Goal: Transaction & Acquisition: Purchase product/service

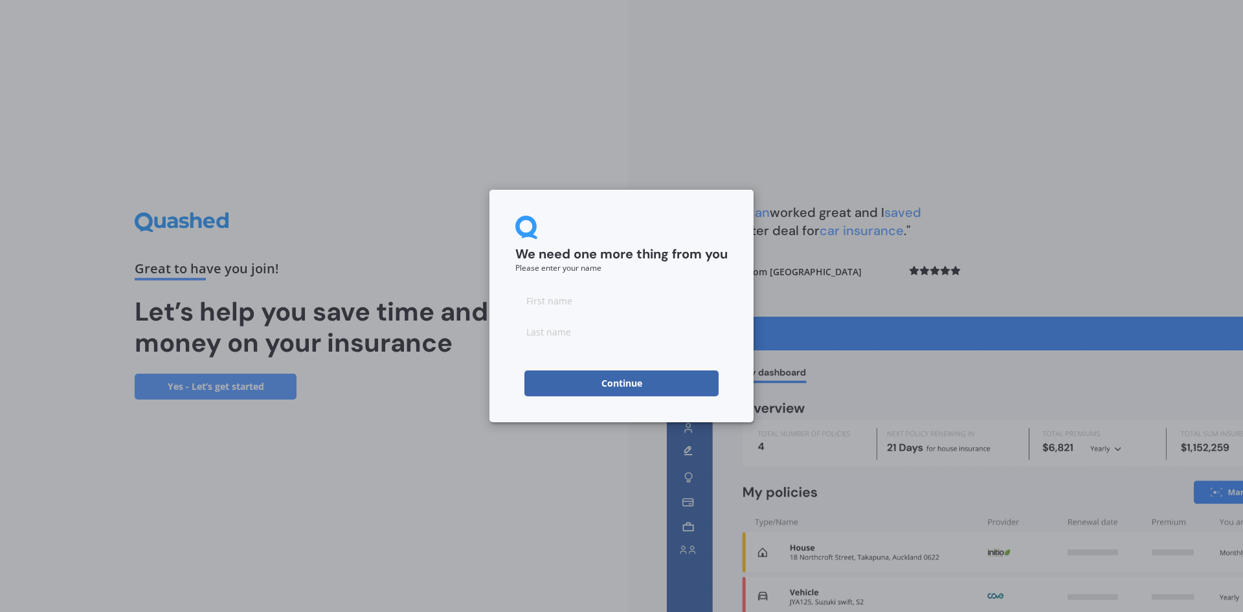
click at [574, 303] on input at bounding box center [621, 300] width 212 height 26
type input "[PERSON_NAME]"
click at [580, 330] on input at bounding box center [621, 332] width 212 height 26
type input "[PERSON_NAME]"
click at [613, 389] on button "Continue" at bounding box center [621, 383] width 194 height 26
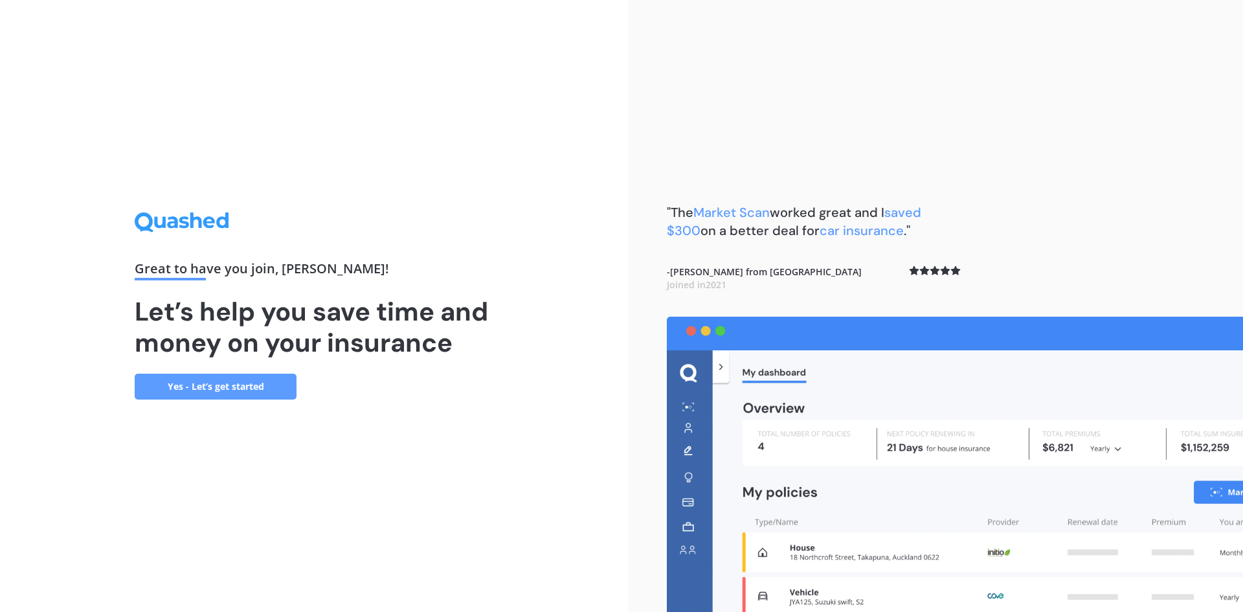
click at [231, 391] on link "Yes - Let’s get started" at bounding box center [216, 387] width 162 height 26
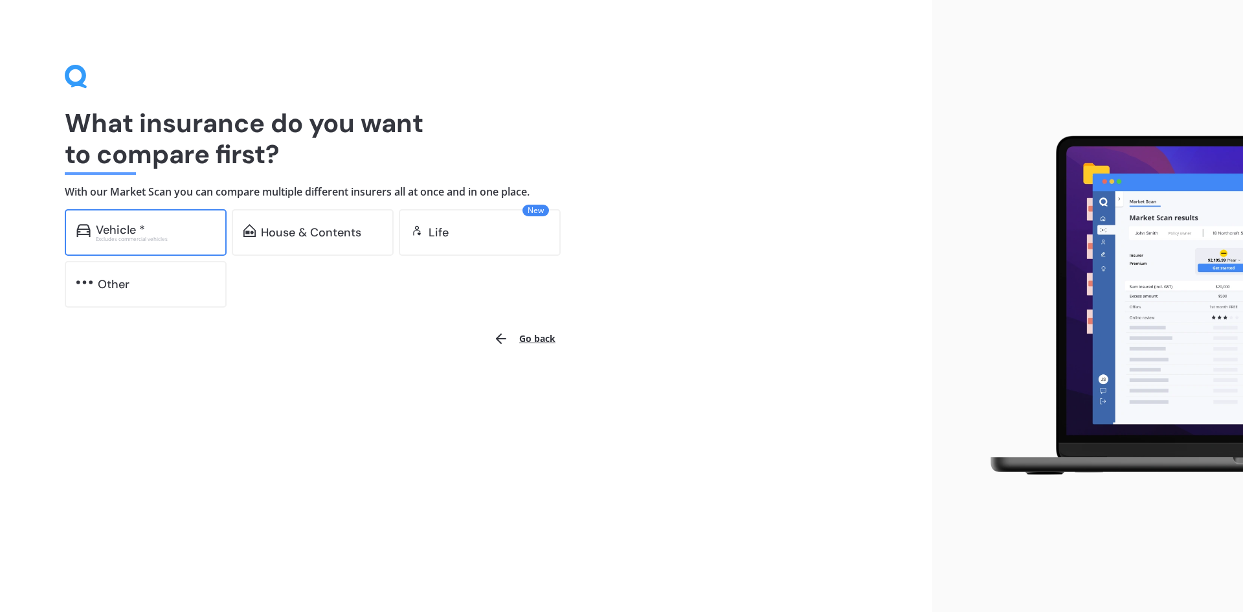
click at [159, 232] on div "Vehicle *" at bounding box center [155, 229] width 119 height 13
click at [164, 214] on div "Vehicle * Excludes commercial vehicles" at bounding box center [146, 232] width 162 height 47
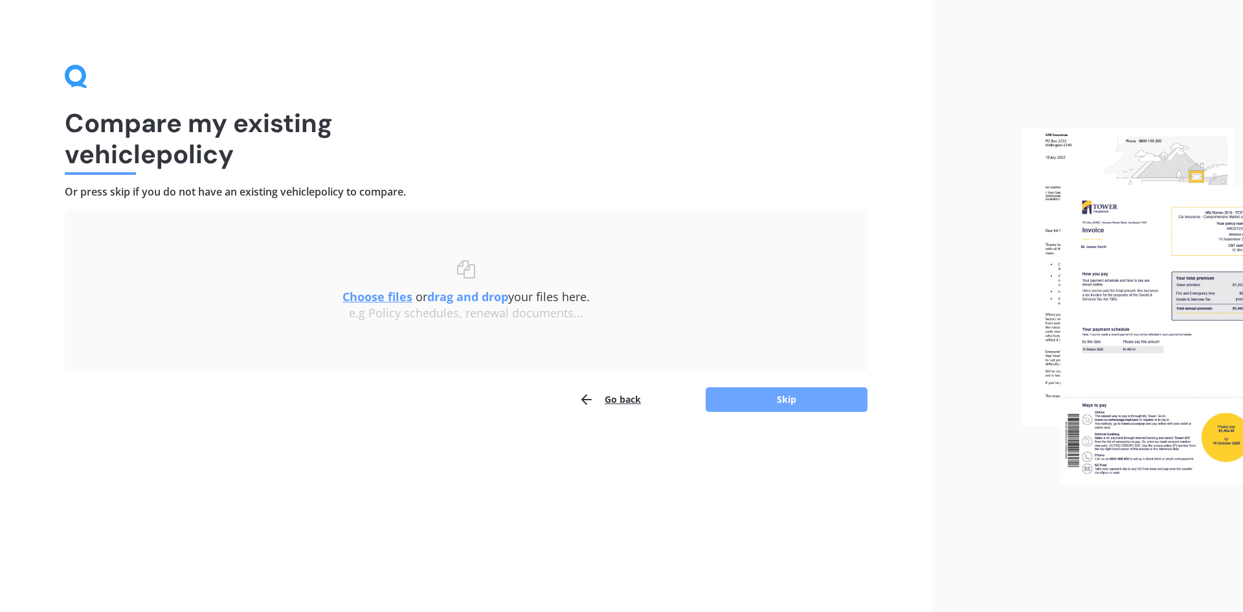
click at [812, 398] on button "Skip" at bounding box center [787, 399] width 162 height 25
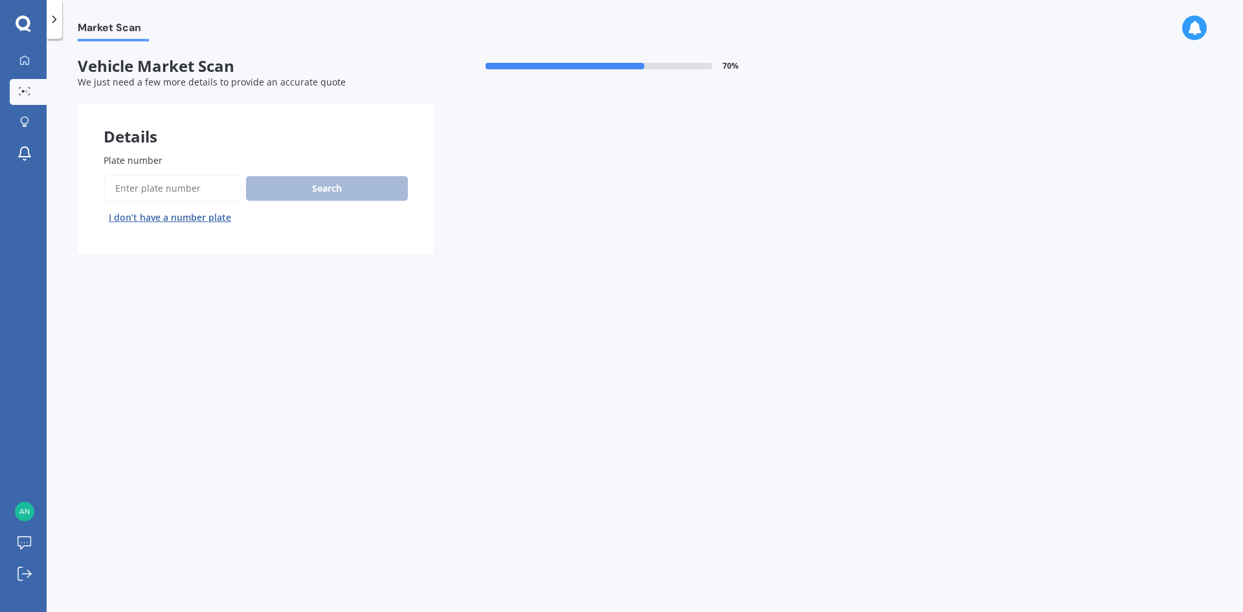
drag, startPoint x: 115, startPoint y: 157, endPoint x: 145, endPoint y: 176, distance: 35.6
click at [115, 157] on span "Plate number" at bounding box center [133, 160] width 59 height 12
click at [115, 175] on input "Plate number" at bounding box center [172, 188] width 137 height 27
type input "rac310"
click at [289, 194] on button "Search" at bounding box center [327, 188] width 162 height 25
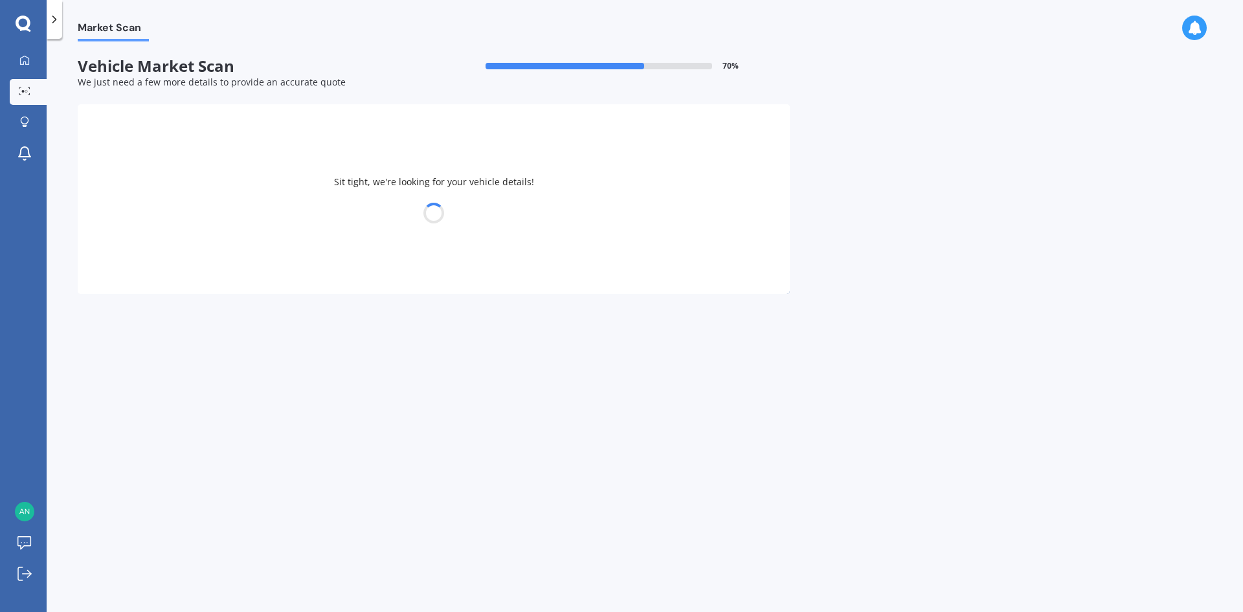
select select "NISSAN"
select select "ELGRAND"
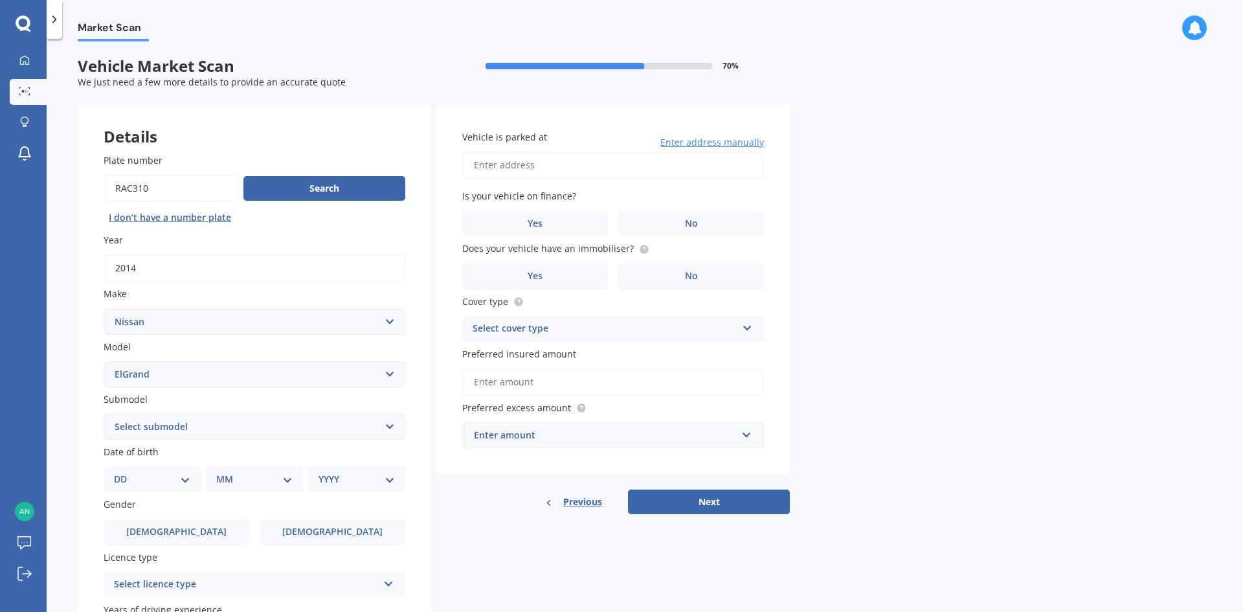
click at [390, 425] on select "Select submodel (All other) Diesel Station Wagon 4WD" at bounding box center [255, 427] width 302 height 26
select select "STATION WAGON 4WD"
click at [104, 414] on select "Select submodel (All other) Diesel Station Wagon 4WD" at bounding box center [255, 427] width 302 height 26
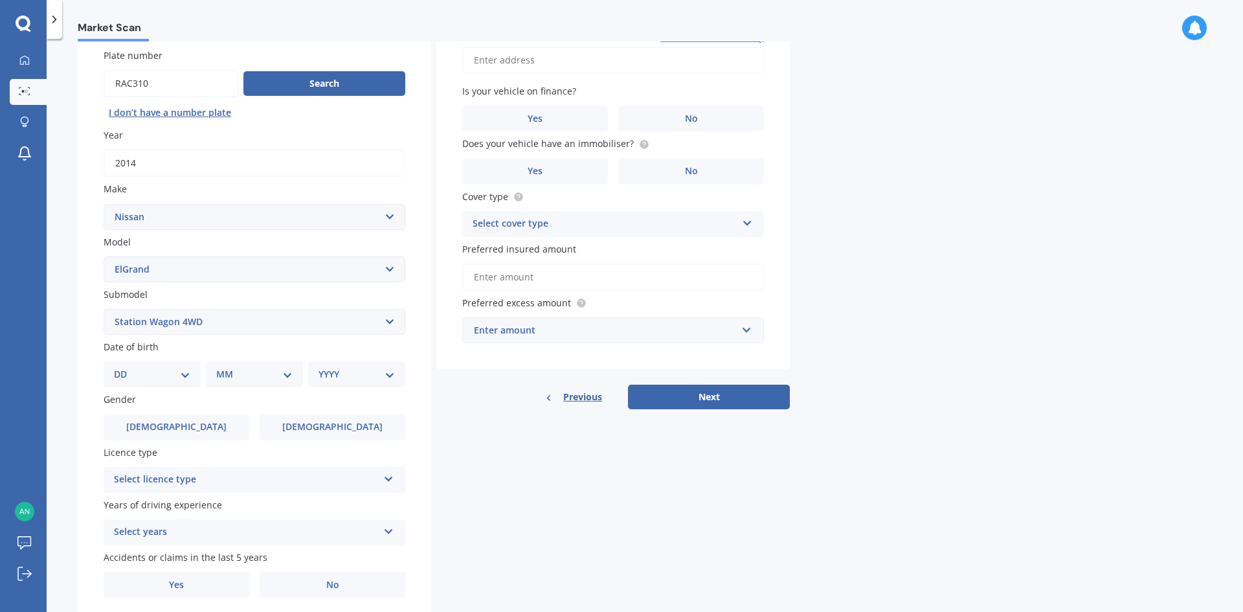
scroll to position [129, 0]
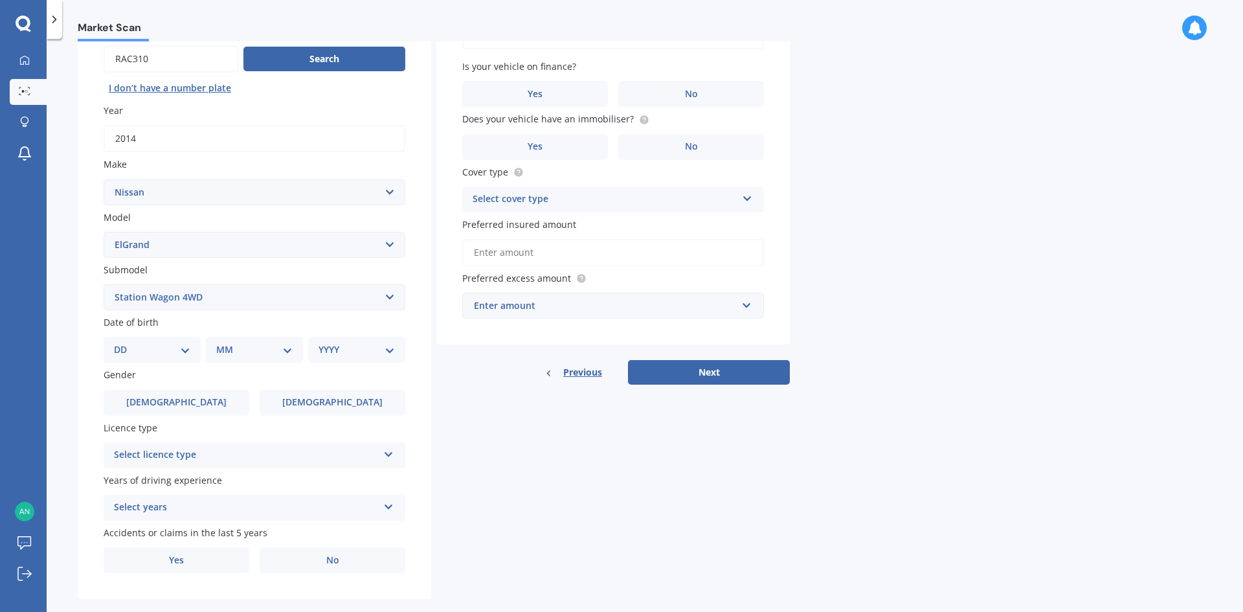
click at [181, 346] on select "DD 01 02 03 04 05 06 07 08 09 10 11 12 13 14 15 16 17 18 19 20 21 22 23 24 25 2…" at bounding box center [152, 350] width 76 height 14
select select "09"
click at [124, 343] on select "DD 01 02 03 04 05 06 07 08 09 10 11 12 13 14 15 16 17 18 19 20 21 22 23 24 25 2…" at bounding box center [152, 350] width 76 height 14
click at [275, 353] on select "MM 01 02 03 04 05 06 07 08 09 10 11 12" at bounding box center [256, 350] width 71 height 14
select select "05"
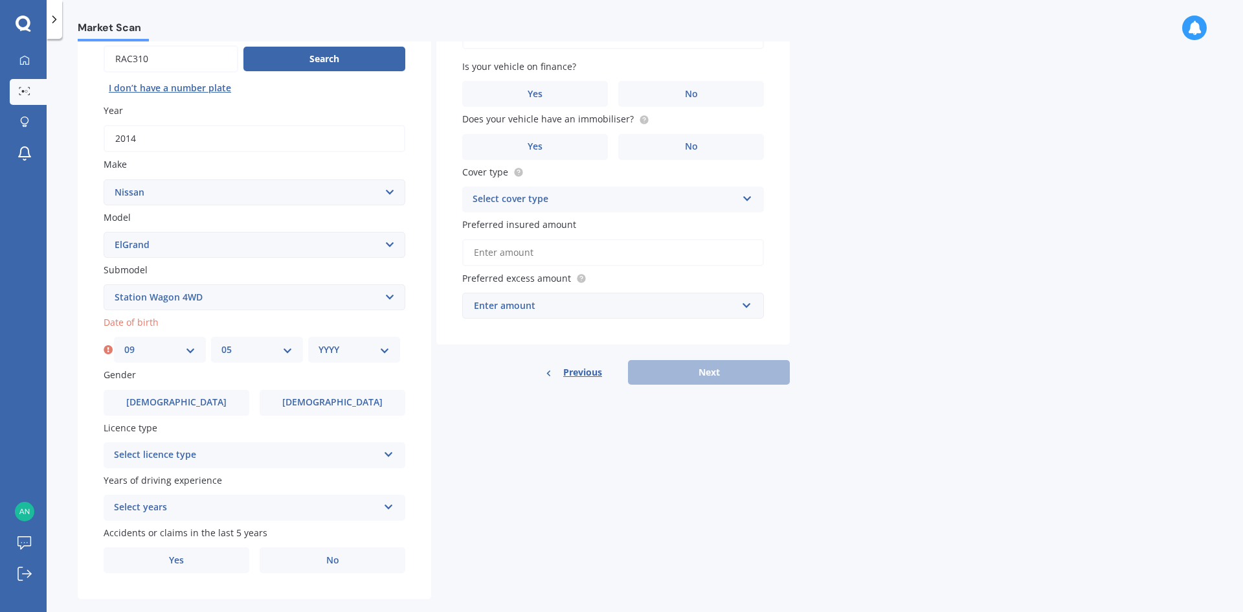
click at [221, 343] on select "MM 01 02 03 04 05 06 07 08 09 10 11 12" at bounding box center [256, 350] width 71 height 14
click at [355, 349] on select "YYYY 2025 2024 2023 2022 2021 2020 2019 2018 2017 2016 2015 2014 2013 2012 2011…" at bounding box center [354, 350] width 71 height 14
select select "1982"
click at [319, 343] on select "YYYY 2025 2024 2023 2022 2021 2020 2019 2018 2017 2016 2015 2014 2013 2012 2011…" at bounding box center [354, 350] width 71 height 14
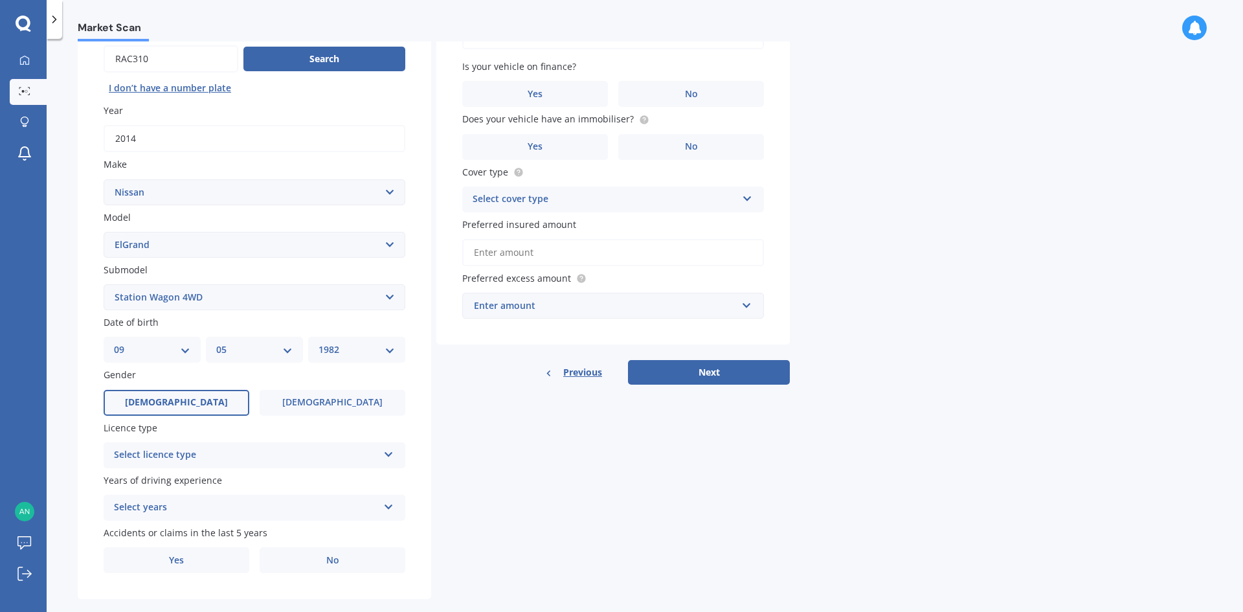
click at [192, 407] on label "[DEMOGRAPHIC_DATA]" at bounding box center [177, 403] width 146 height 26
click at [0, 0] on input "[DEMOGRAPHIC_DATA]" at bounding box center [0, 0] width 0 height 0
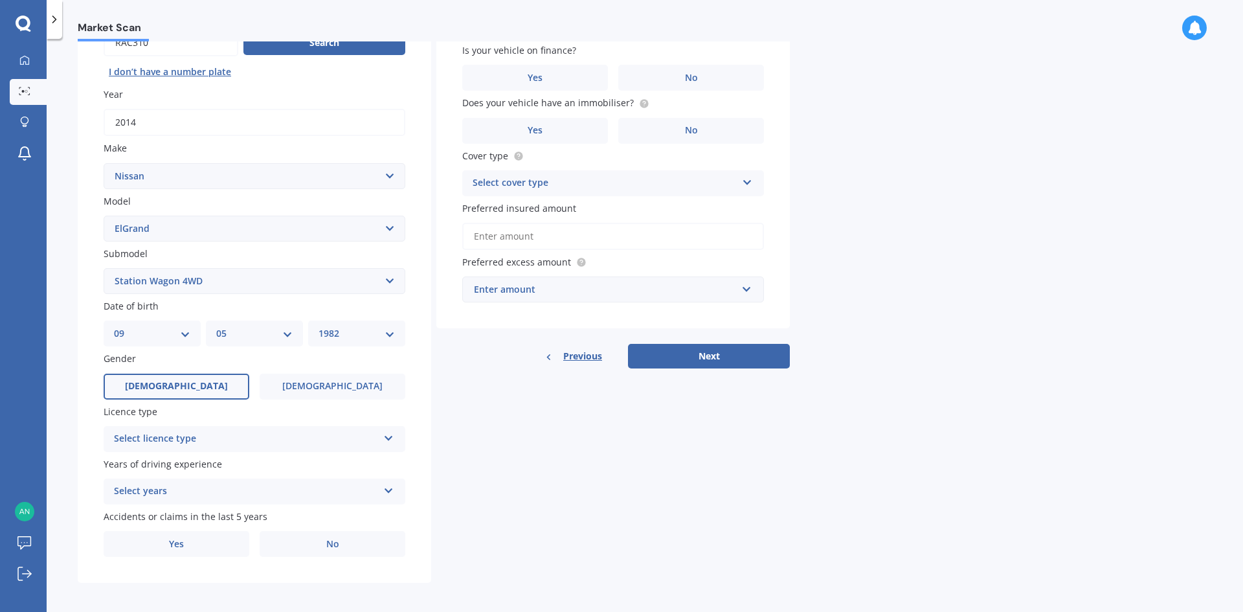
scroll to position [150, 0]
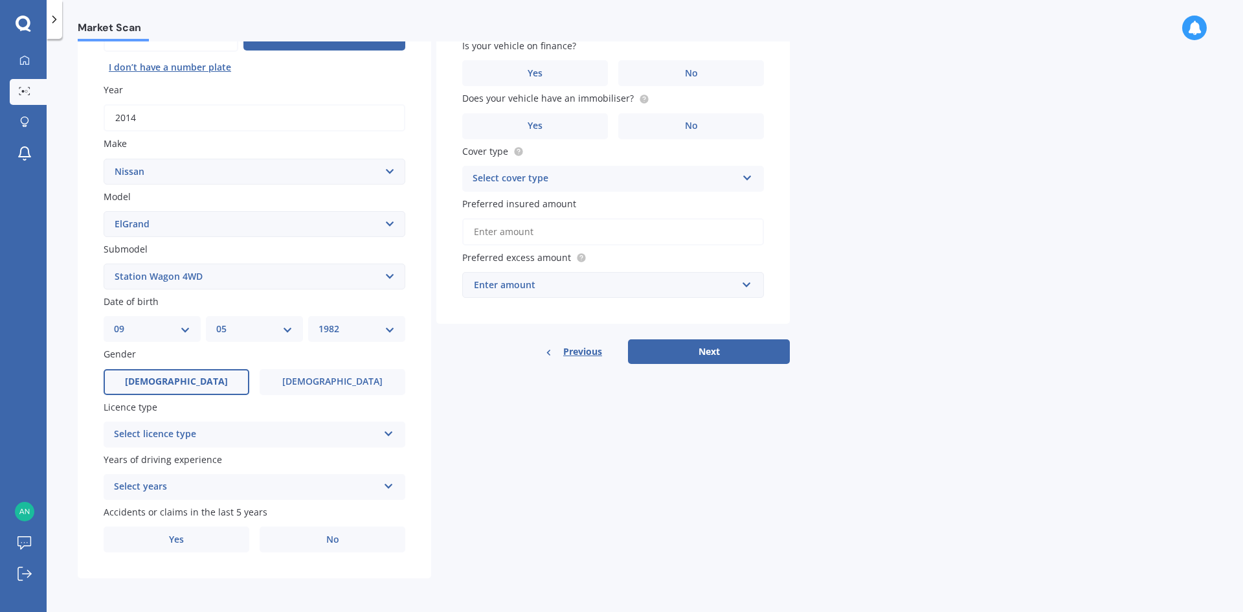
click at [215, 441] on div "Select licence type" at bounding box center [246, 435] width 264 height 16
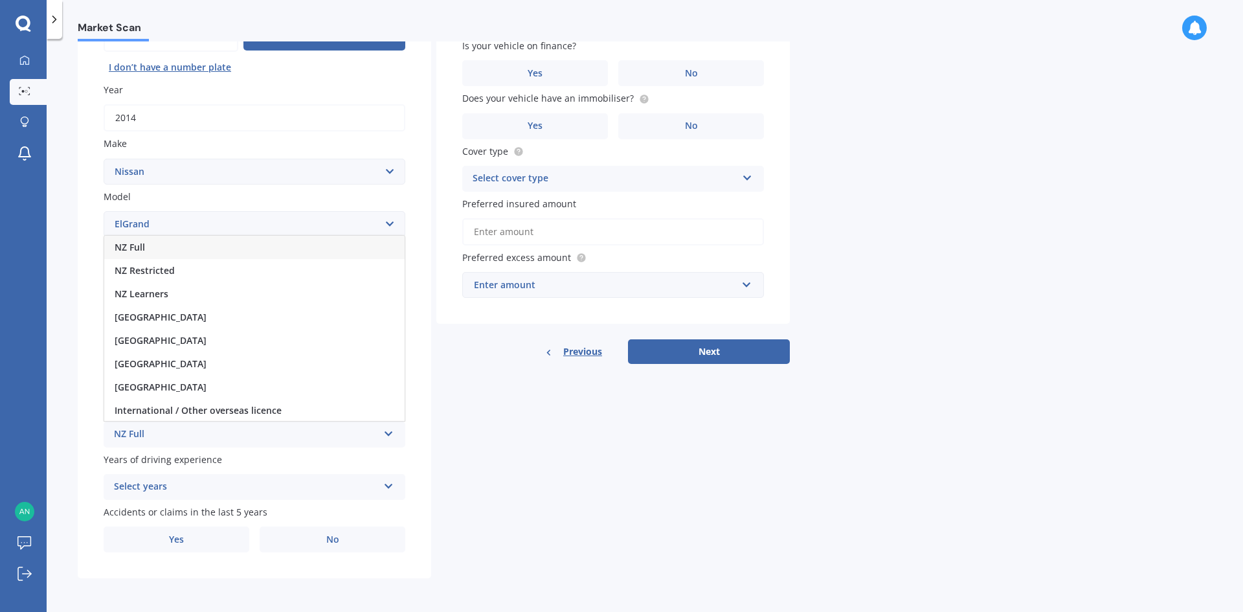
click at [139, 245] on span "NZ Full" at bounding box center [130, 247] width 30 height 12
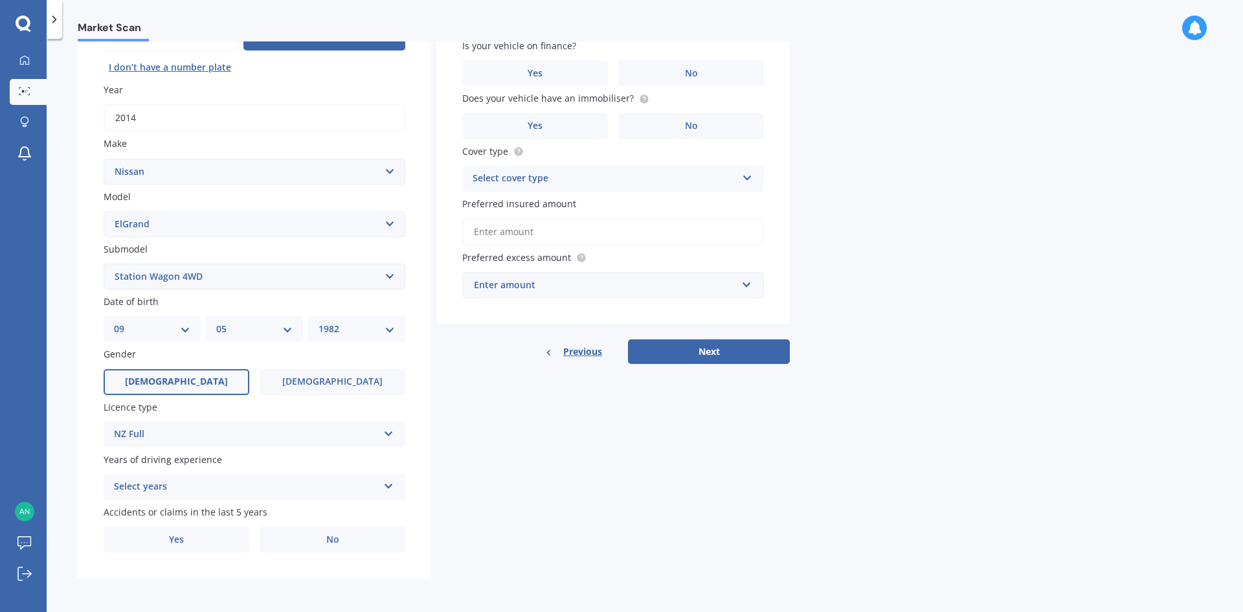
click at [236, 489] on div "Select years" at bounding box center [246, 487] width 264 height 16
click at [155, 365] on span "5 or more years" at bounding box center [150, 368] width 70 height 12
click at [319, 544] on label "No" at bounding box center [333, 539] width 146 height 26
click at [0, 0] on input "No" at bounding box center [0, 0] width 0 height 0
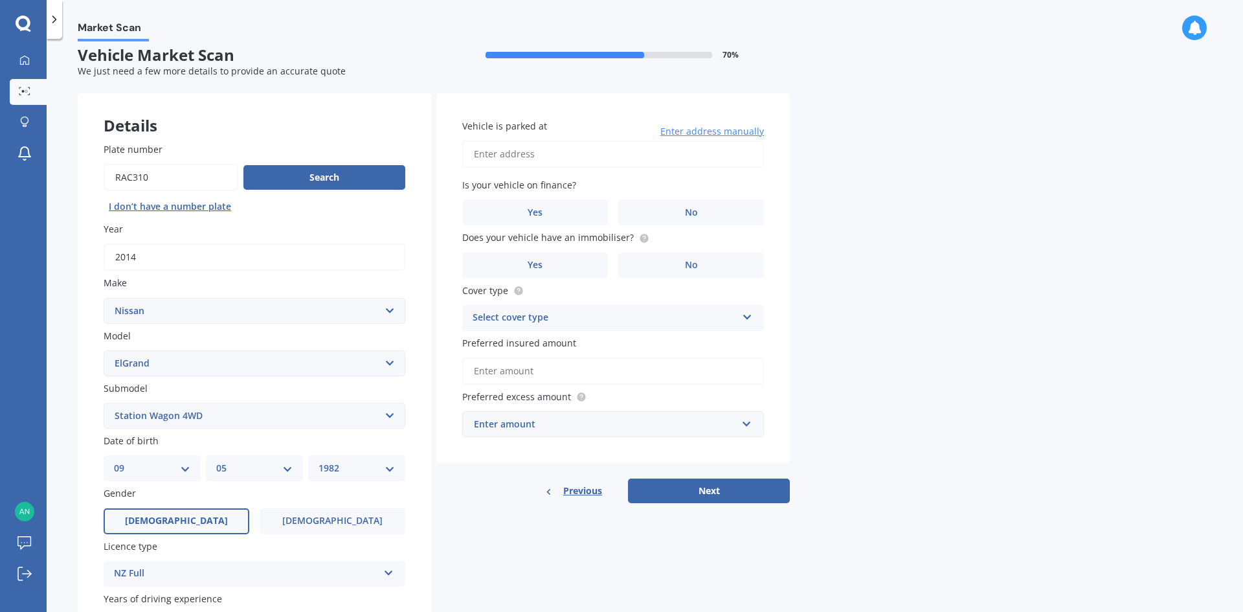
scroll to position [0, 0]
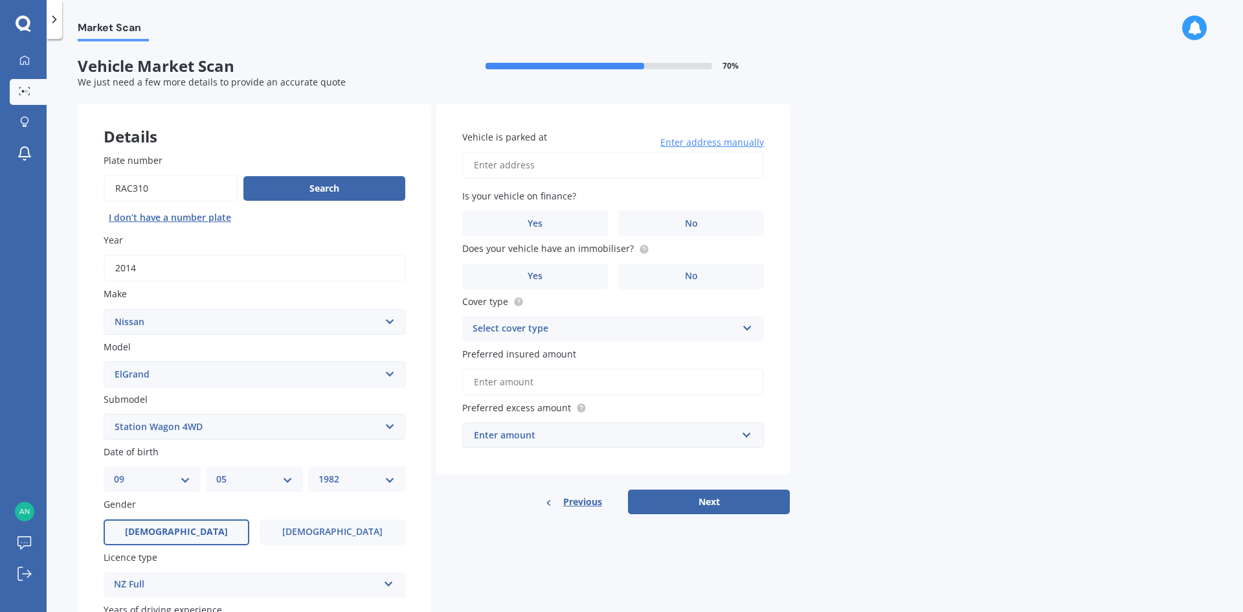
click at [500, 169] on input "Vehicle is parked at" at bounding box center [613, 165] width 302 height 27
type input "[STREET_ADDRESS]"
click at [688, 214] on label "No" at bounding box center [691, 223] width 146 height 26
click at [0, 0] on input "No" at bounding box center [0, 0] width 0 height 0
click at [679, 284] on label "No" at bounding box center [691, 277] width 146 height 26
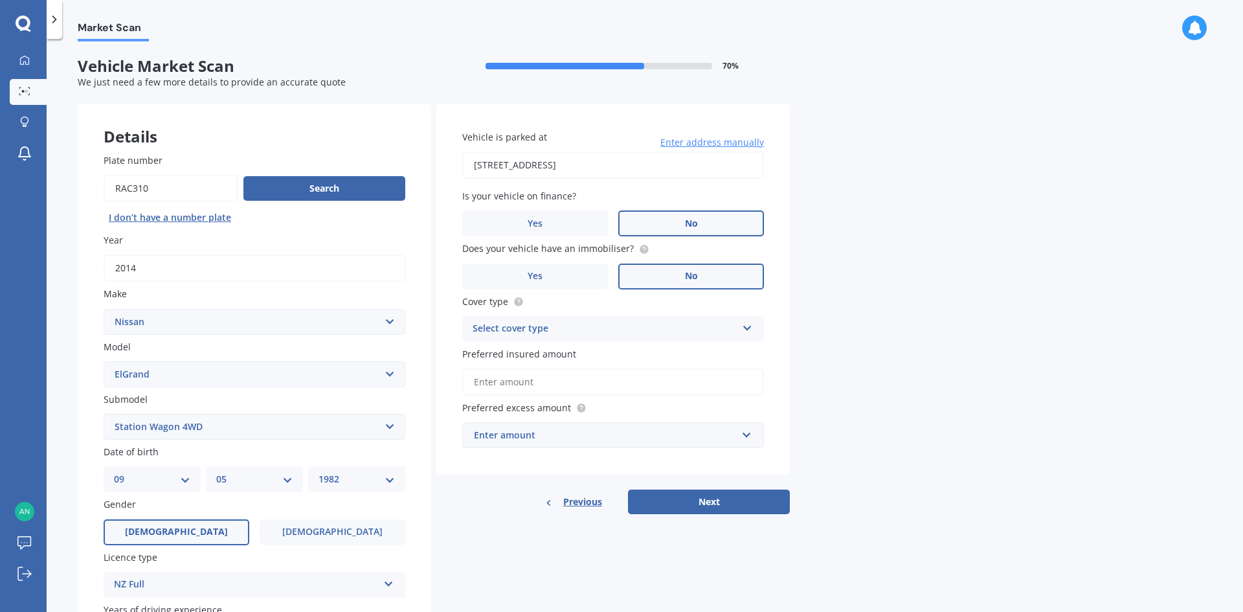
click at [0, 0] on input "No" at bounding box center [0, 0] width 0 height 0
click at [583, 270] on label "Yes" at bounding box center [535, 277] width 146 height 26
click at [0, 0] on input "Yes" at bounding box center [0, 0] width 0 height 0
click at [550, 331] on div "Select cover type" at bounding box center [605, 329] width 264 height 16
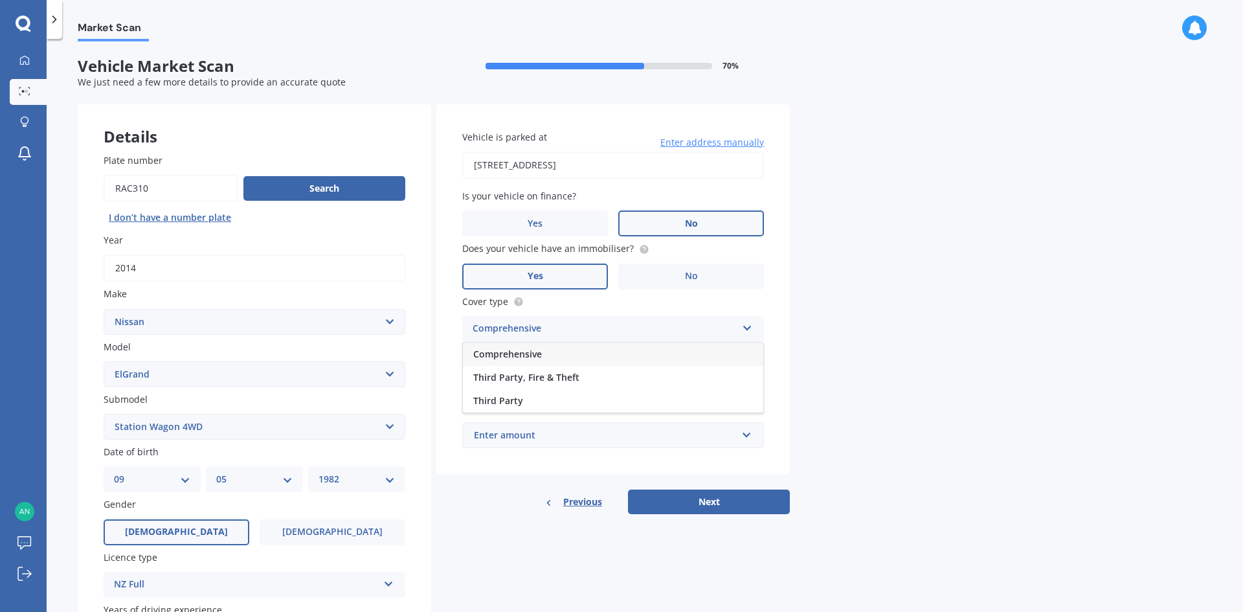
click at [534, 356] on span "Comprehensive" at bounding box center [507, 354] width 69 height 12
click at [583, 381] on input "Preferred insured amount" at bounding box center [613, 381] width 302 height 27
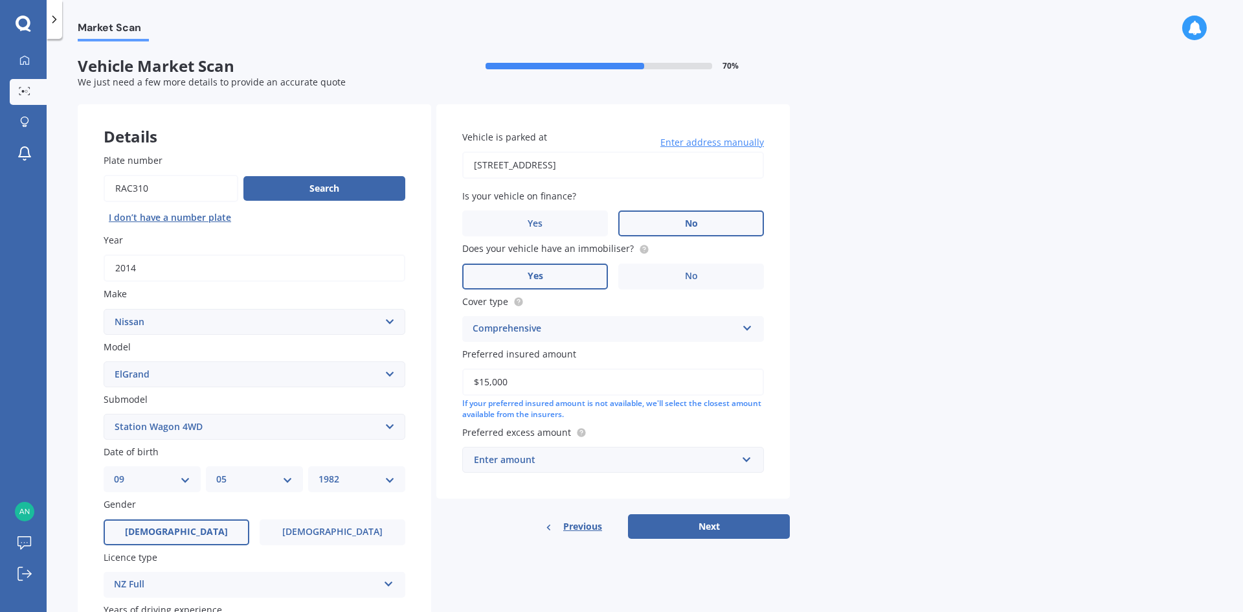
type input "$15,000"
click at [935, 387] on div "Market Scan Vehicle Market Scan 70 % We just need a few more details to provide…" at bounding box center [645, 327] width 1197 height 573
click at [526, 380] on input "$15,000" at bounding box center [613, 381] width 302 height 27
click at [904, 372] on div "Market Scan Vehicle Market Scan 70 % We just need a few more details to provide…" at bounding box center [645, 327] width 1197 height 573
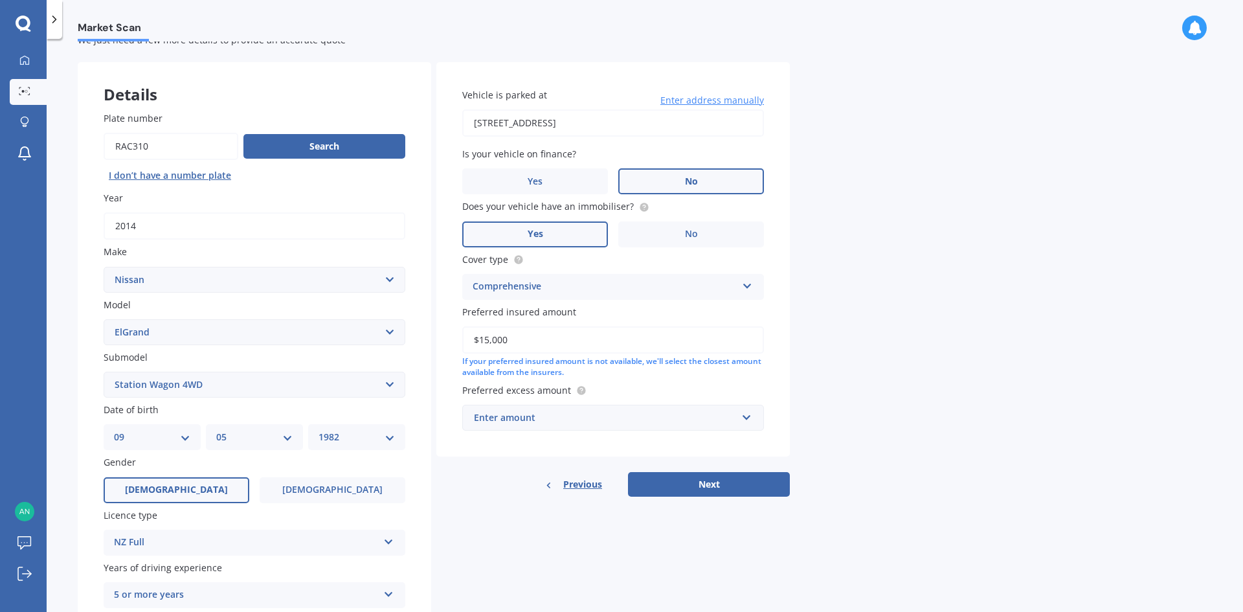
scroll to position [65, 0]
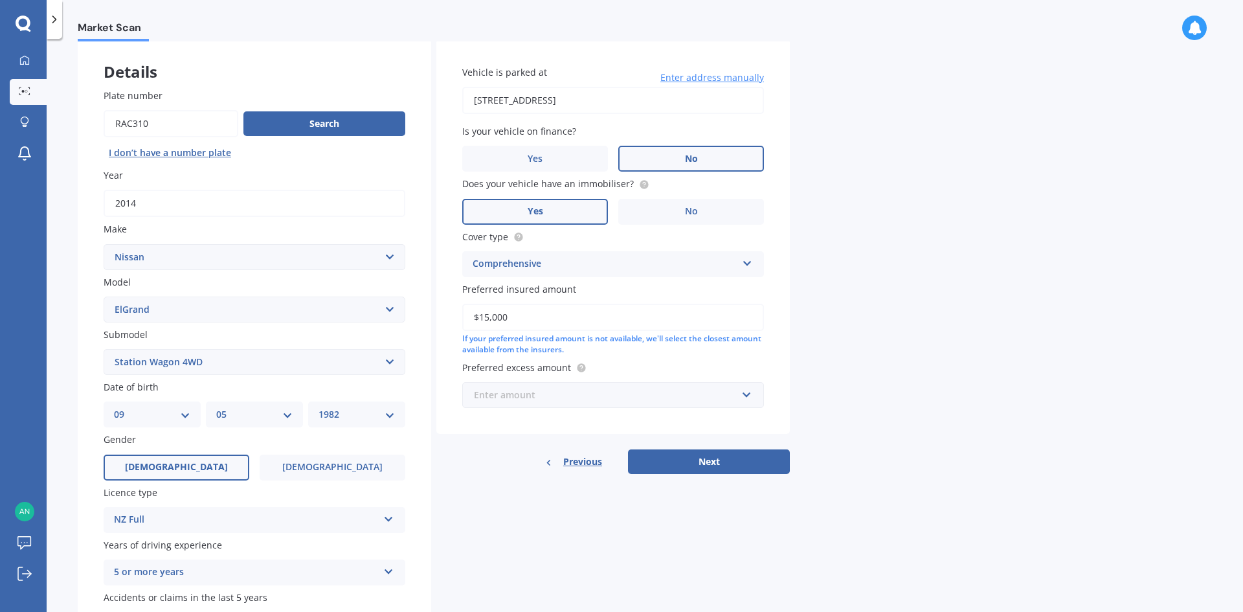
click at [746, 392] on input "text" at bounding box center [609, 395] width 290 height 25
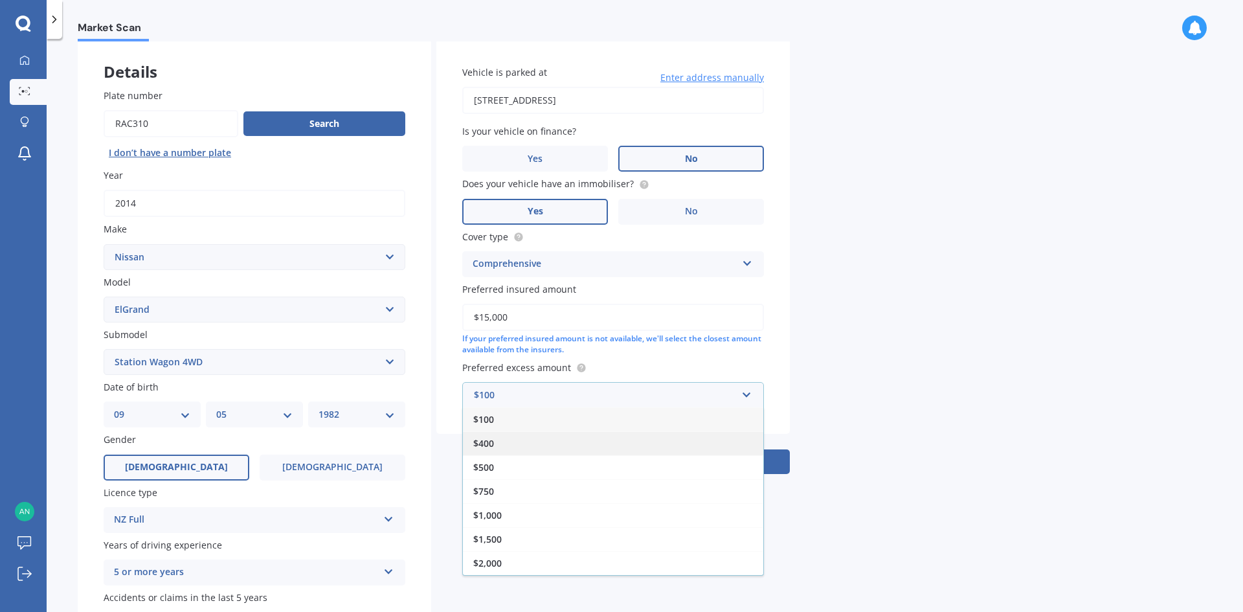
click at [487, 441] on span "$400" at bounding box center [483, 443] width 21 height 12
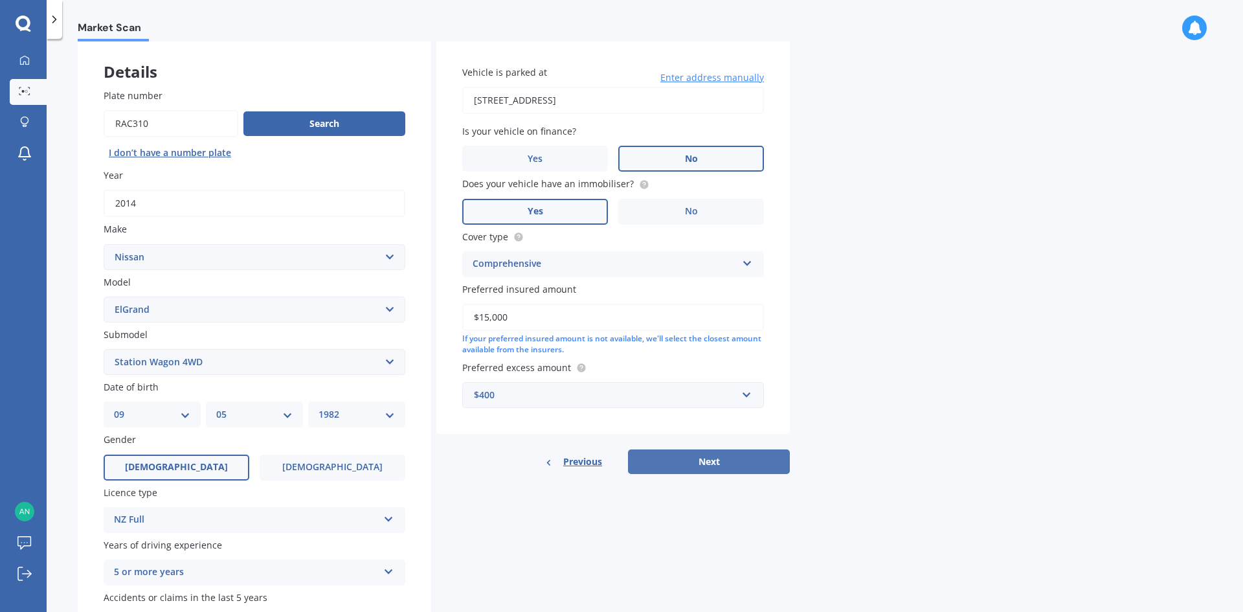
click at [701, 461] on button "Next" at bounding box center [709, 461] width 162 height 25
select select "09"
select select "05"
select select "1982"
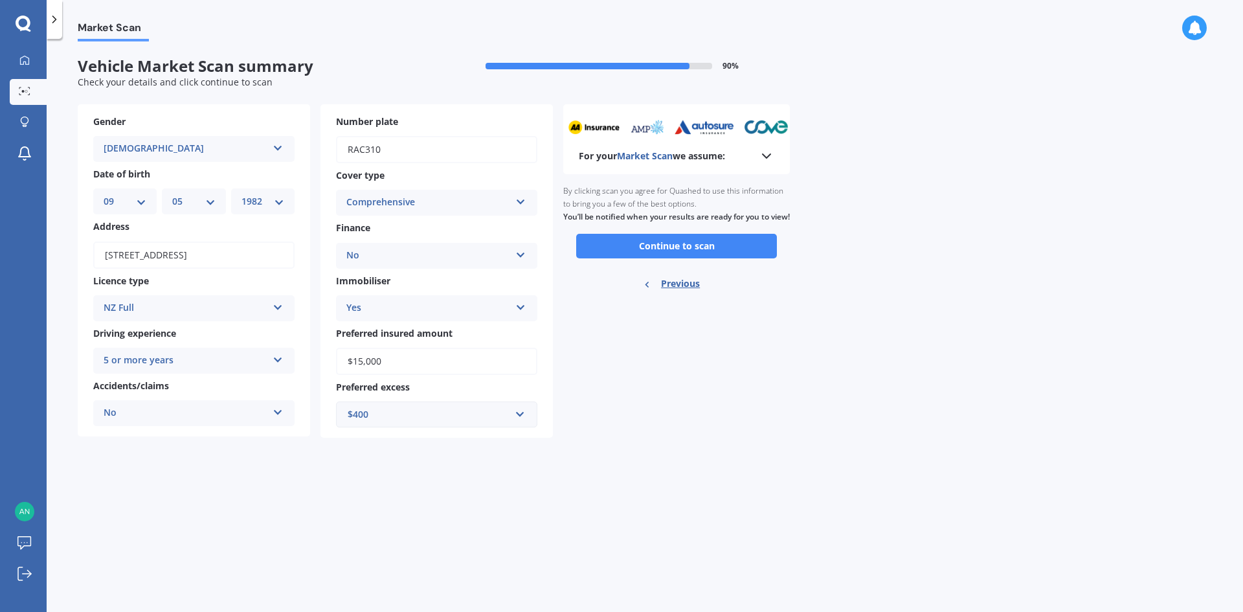
scroll to position [0, 0]
click at [678, 254] on button "Continue to scan" at bounding box center [676, 246] width 201 height 25
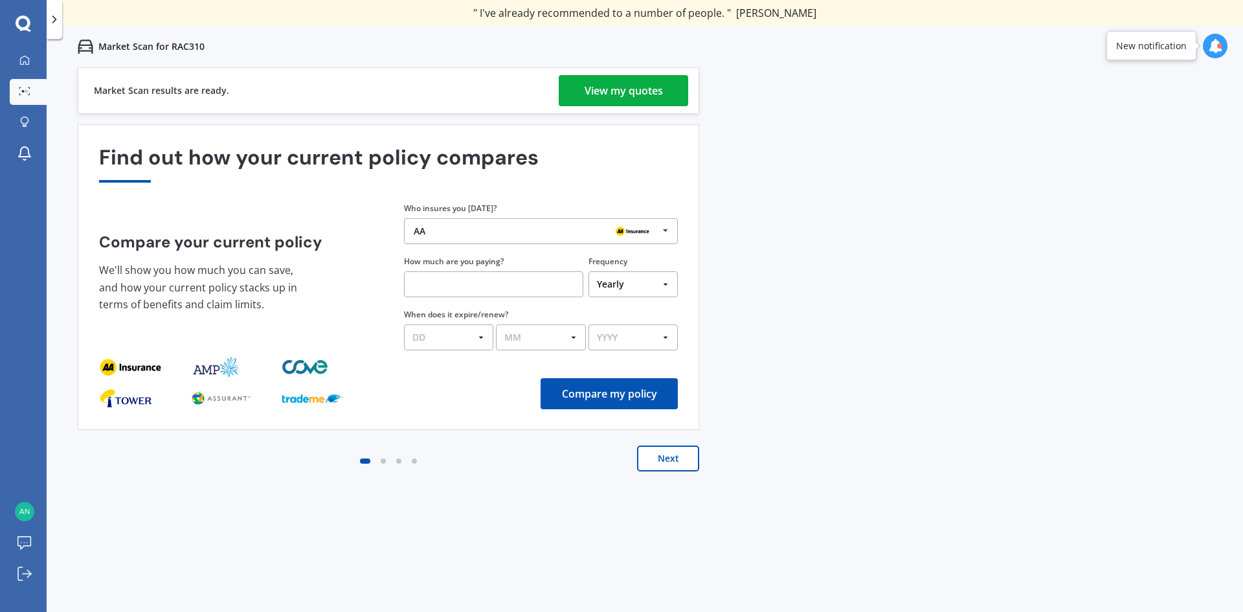
click at [664, 92] on link "View my quotes" at bounding box center [623, 90] width 129 height 31
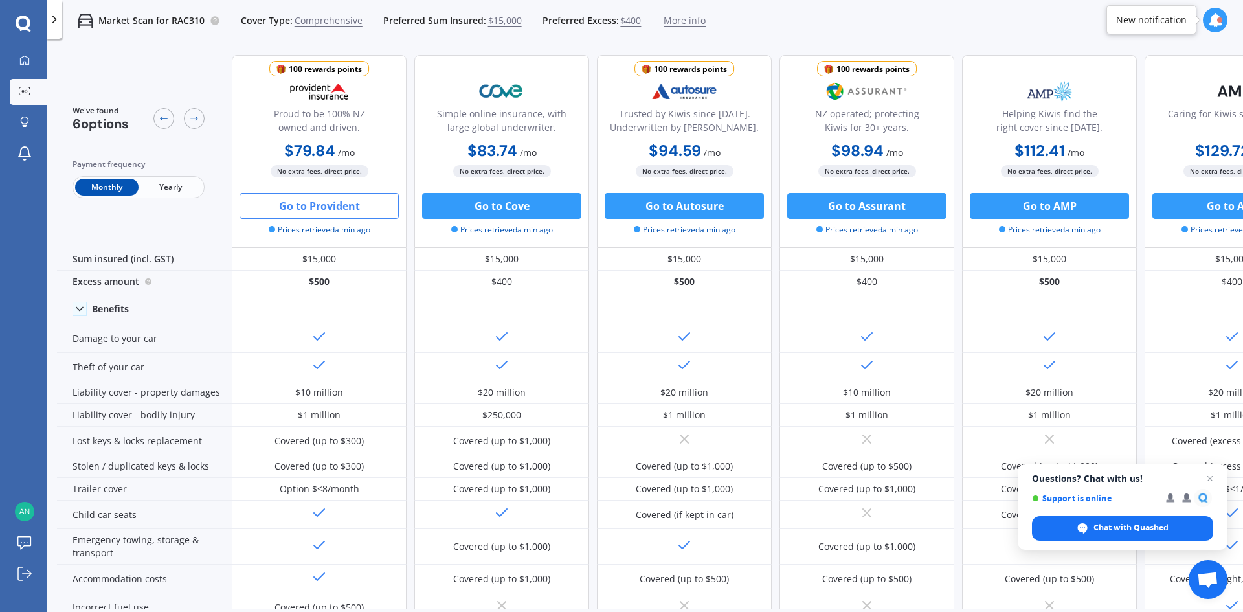
click at [329, 214] on button "Go to Provident" at bounding box center [319, 206] width 159 height 26
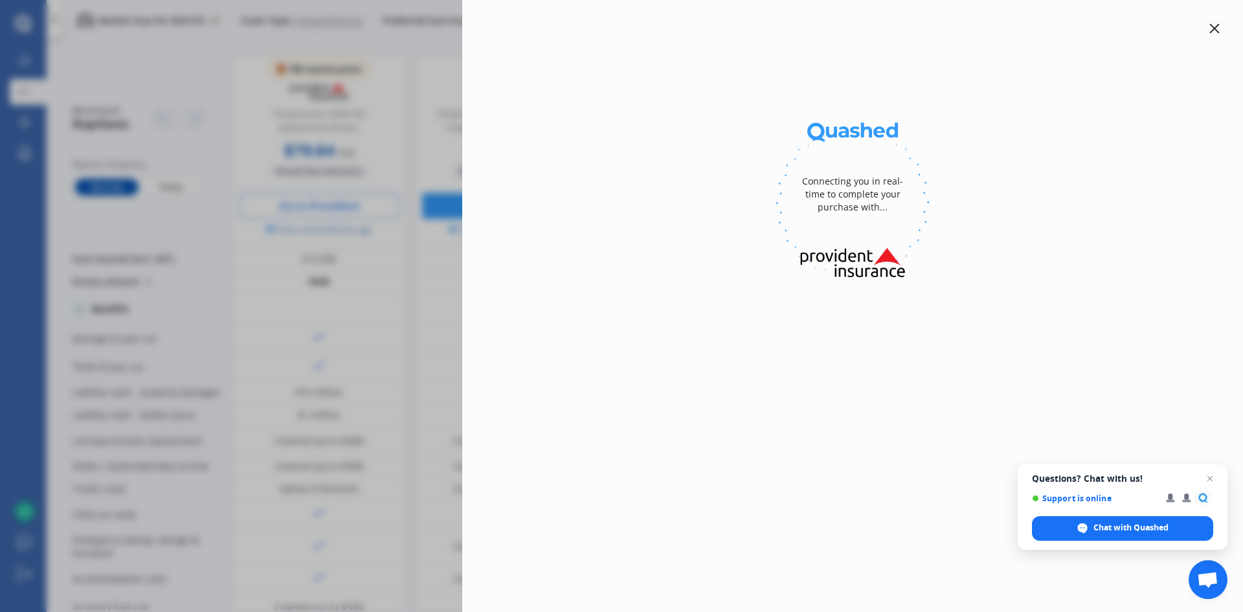
select select "full"
select select "[STREET_ADDRESS]"
select select "NISSAN"
select select "ELGRAND"
select select "NO"
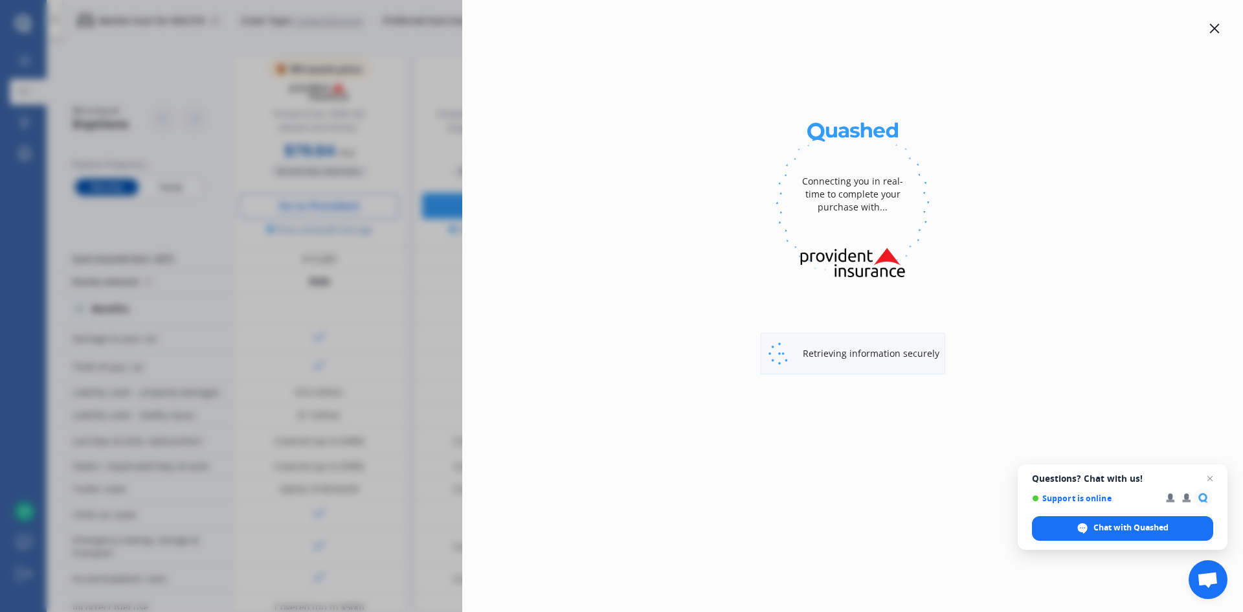
select select "Monthly"
